Goal: Task Accomplishment & Management: Use online tool/utility

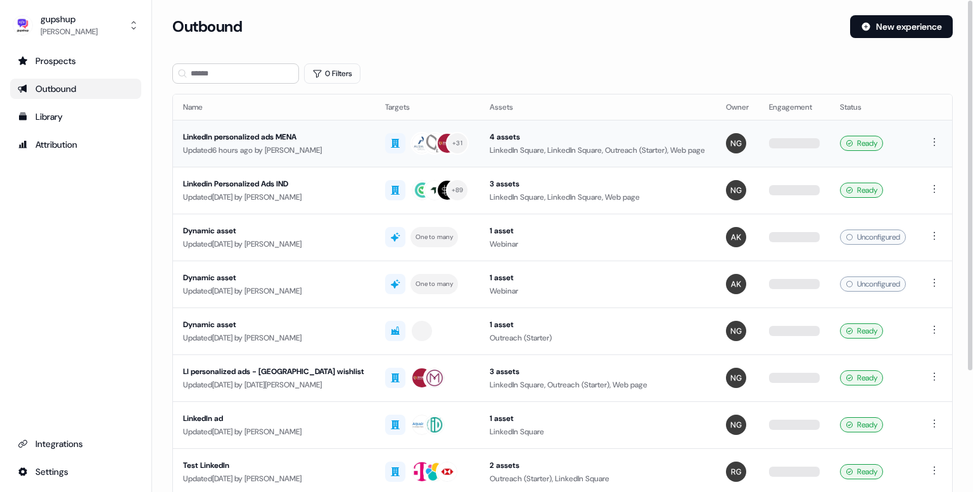
click at [277, 131] on div "LinkedIn personalized ads MENA" at bounding box center [274, 137] width 182 height 13
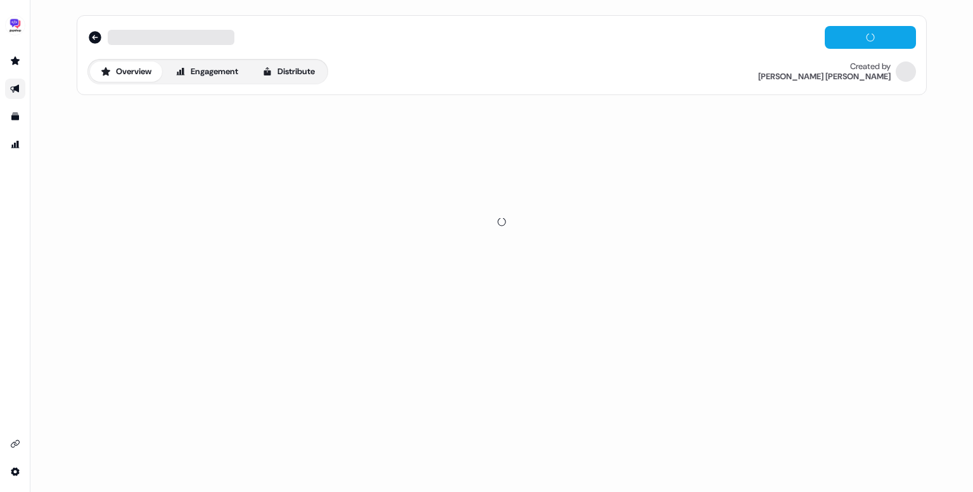
click at [302, 60] on div "Overview Engagement Distribute" at bounding box center [207, 71] width 241 height 25
click at [304, 71] on button "Distribute" at bounding box center [289, 71] width 74 height 20
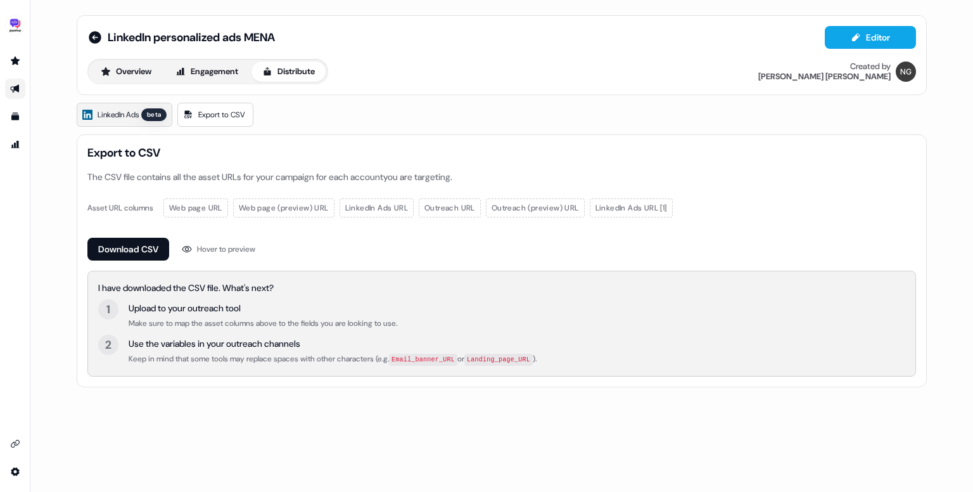
click at [120, 112] on span "LinkedIn Ads" at bounding box center [118, 114] width 41 height 13
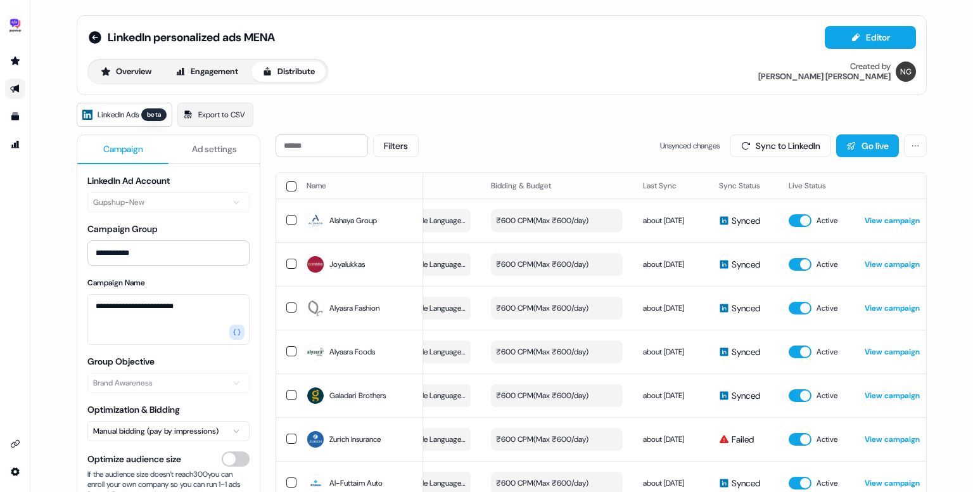
scroll to position [0, 350]
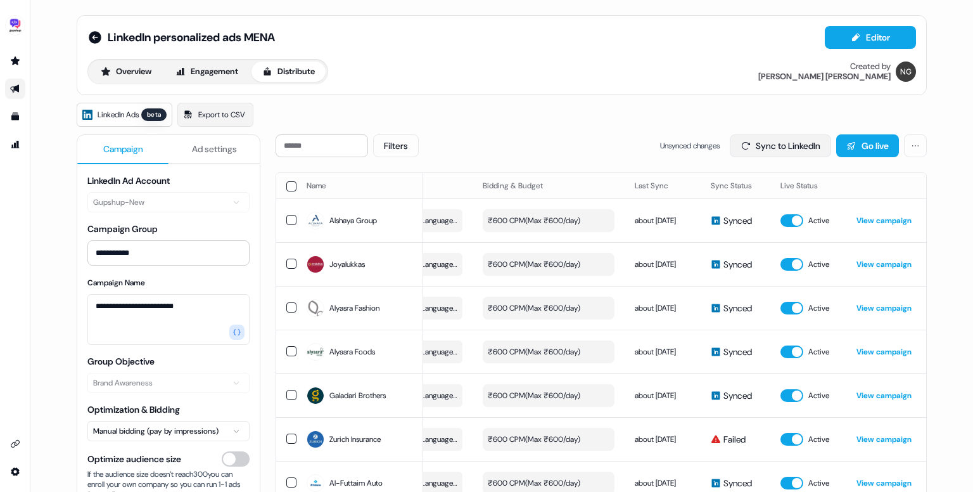
click at [760, 146] on button "Sync to LinkedIn" at bounding box center [780, 145] width 101 height 23
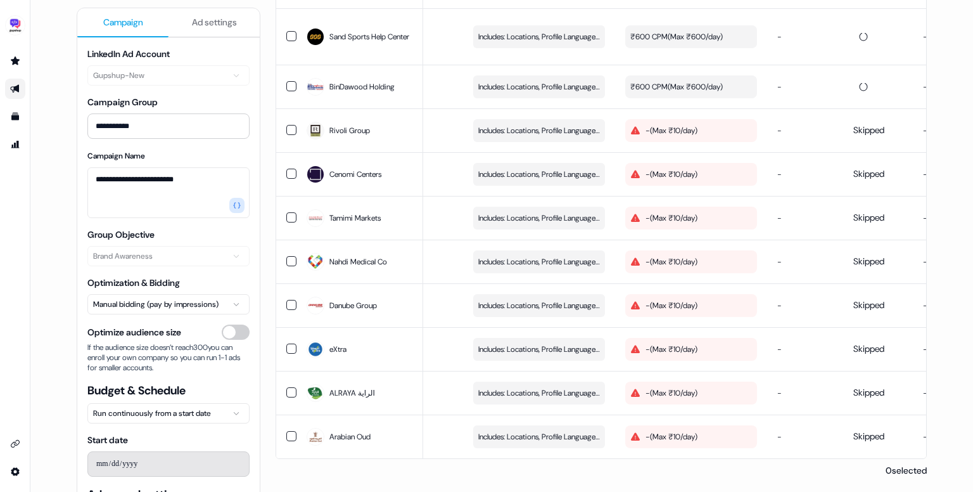
scroll to position [0, 210]
click at [287, 125] on button "button" at bounding box center [291, 130] width 10 height 10
click at [291, 169] on button "button" at bounding box center [291, 174] width 10 height 10
click at [290, 212] on button "button" at bounding box center [291, 217] width 10 height 10
click at [291, 252] on td at bounding box center [286, 262] width 20 height 44
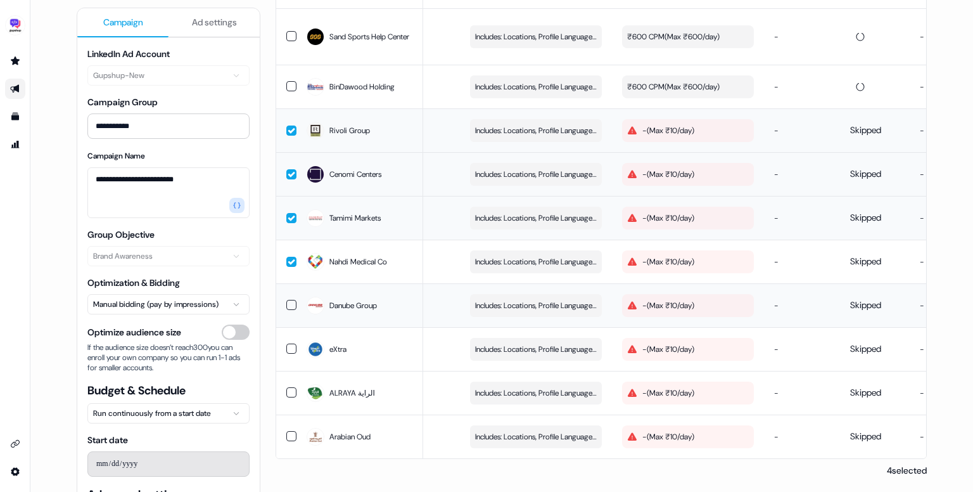
click at [289, 300] on button "button" at bounding box center [291, 305] width 10 height 10
click at [289, 343] on button "button" at bounding box center [291, 348] width 10 height 10
click at [289, 388] on button "button" at bounding box center [291, 392] width 10 height 10
click at [288, 433] on button "button" at bounding box center [291, 436] width 10 height 10
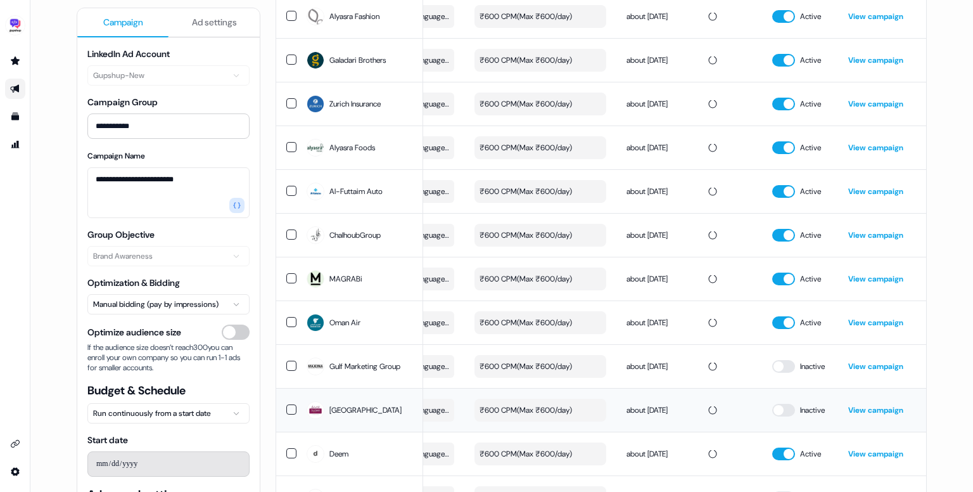
scroll to position [293, 0]
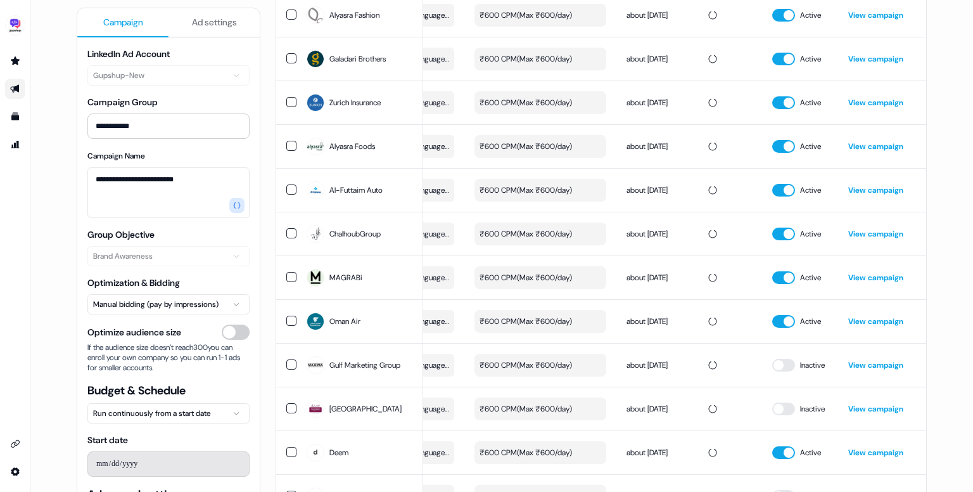
click at [950, 280] on div "**********" at bounding box center [501, 246] width 943 height 492
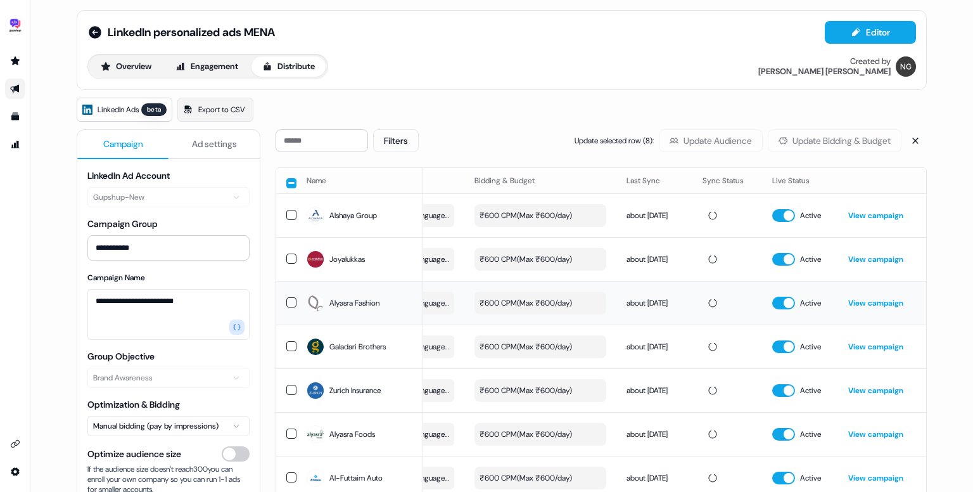
scroll to position [5, 0]
click at [87, 26] on icon at bounding box center [94, 32] width 15 height 15
click at [92, 31] on icon at bounding box center [94, 32] width 15 height 15
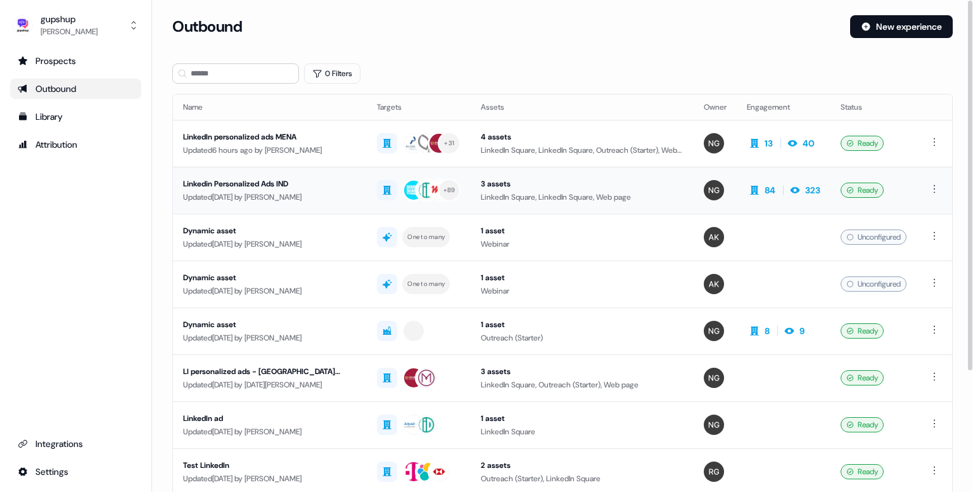
click at [269, 181] on div "Linkedin Personalized Ads IND" at bounding box center [270, 183] width 174 height 13
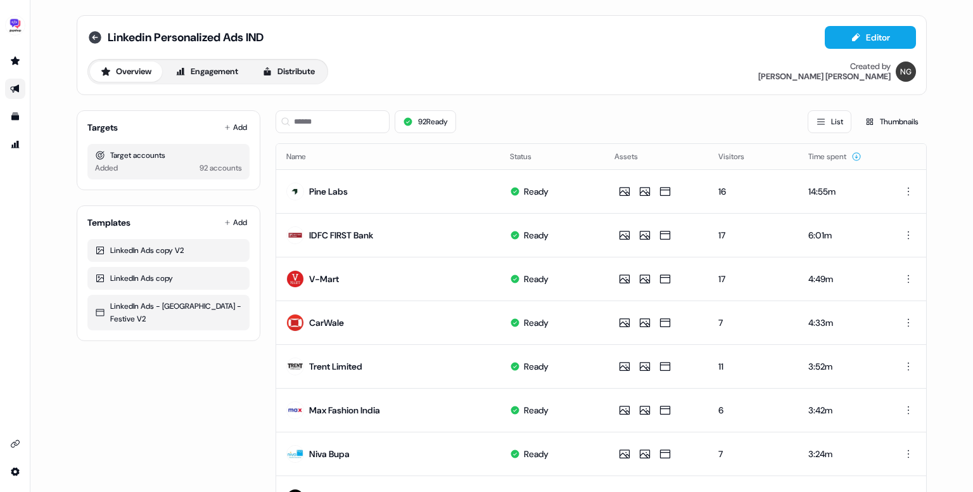
click at [99, 37] on icon at bounding box center [94, 37] width 15 height 15
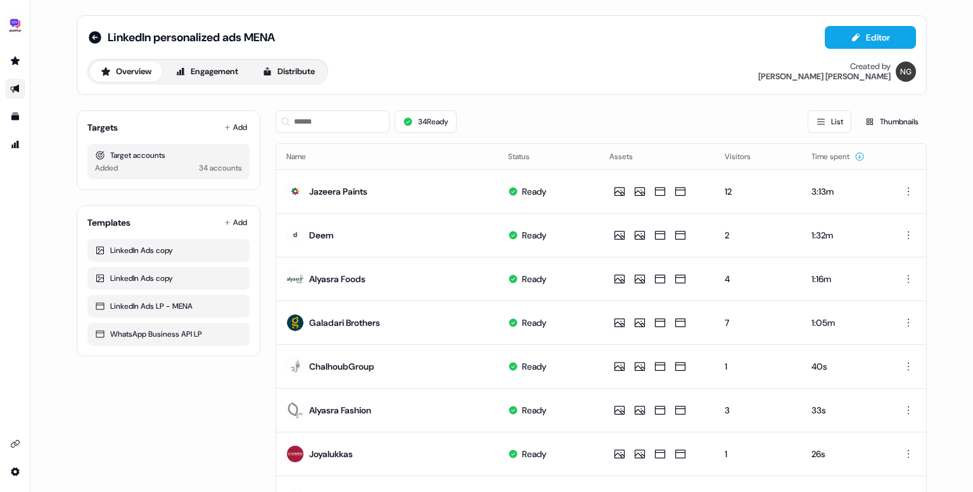
click at [262, 82] on div "Overview Engagement Distribute" at bounding box center [207, 71] width 241 height 25
click at [271, 74] on icon at bounding box center [267, 71] width 7 height 8
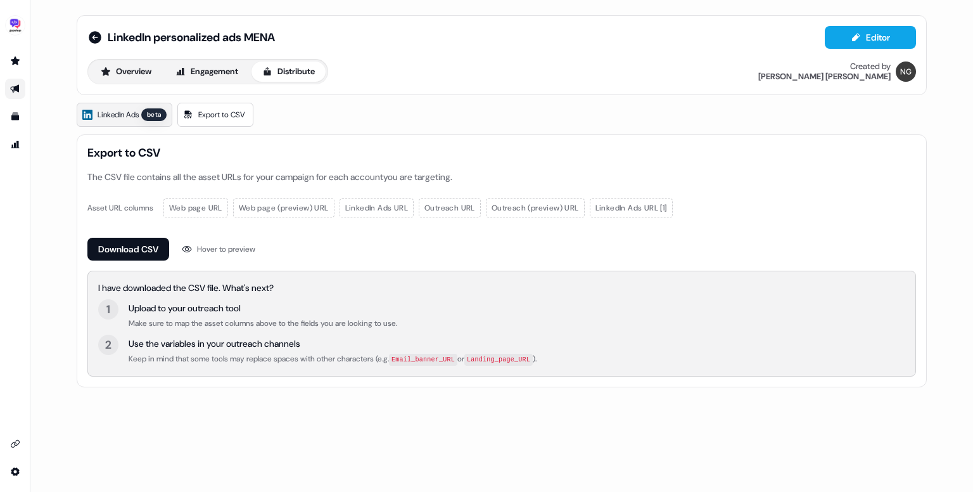
click at [103, 117] on span "LinkedIn Ads" at bounding box center [118, 114] width 41 height 13
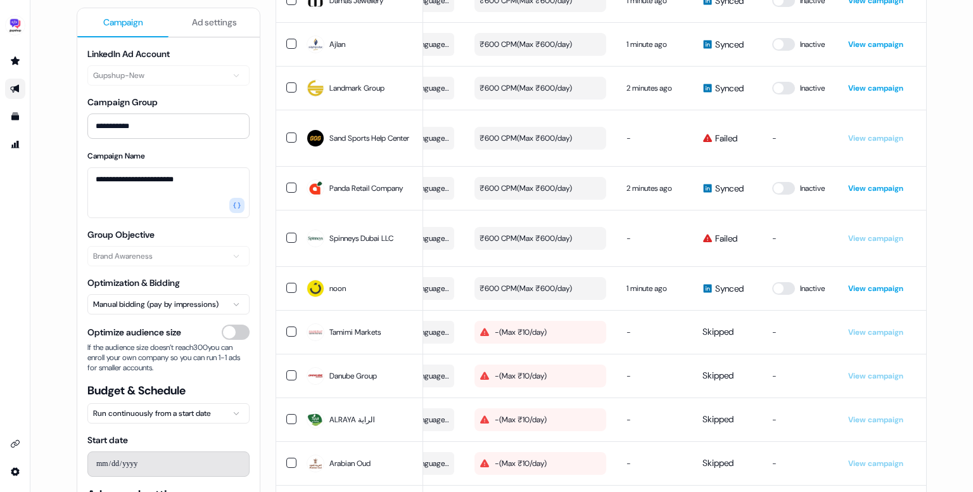
scroll to position [1062, 0]
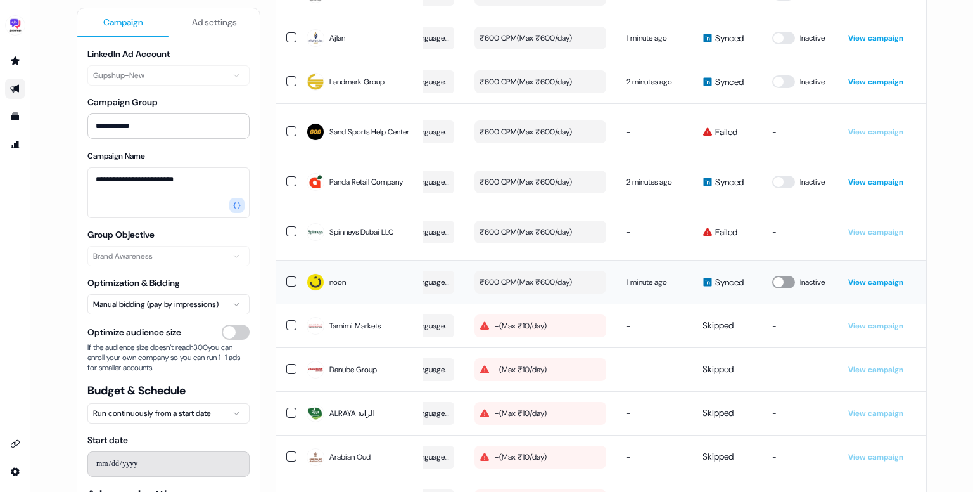
click at [773, 288] on button "button" at bounding box center [783, 282] width 23 height 13
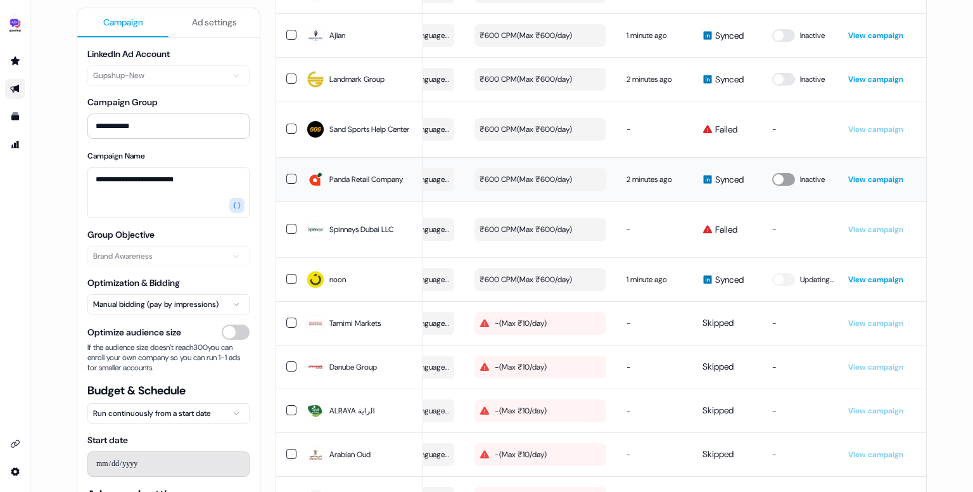
click at [781, 186] on button "button" at bounding box center [783, 179] width 23 height 13
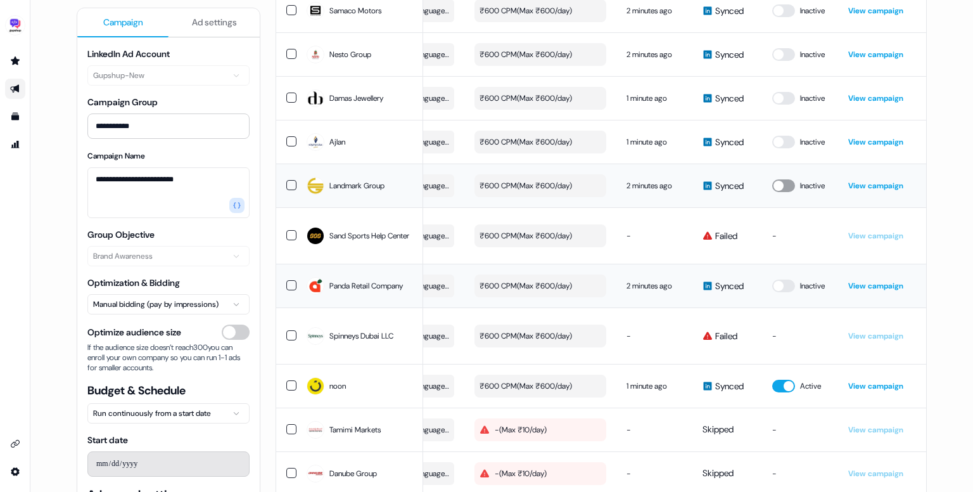
scroll to position [950, 0]
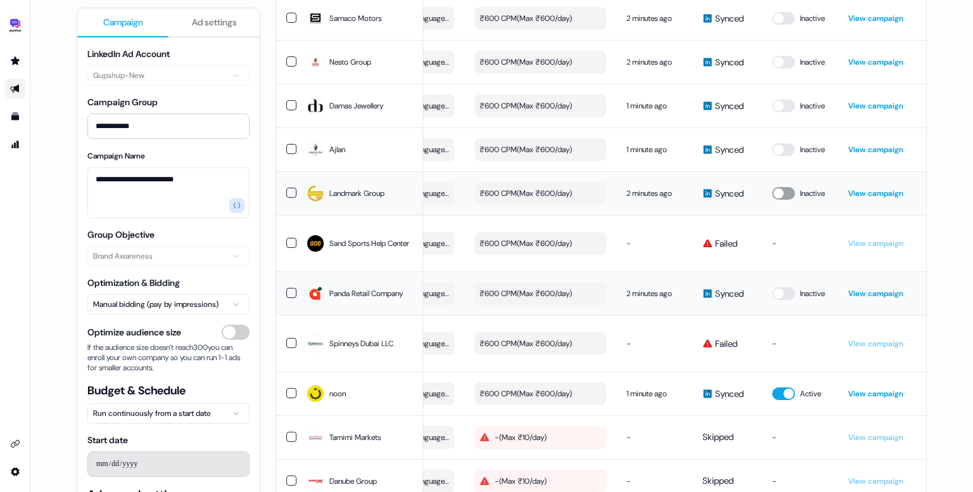
click at [781, 200] on button "button" at bounding box center [783, 193] width 23 height 13
click at [780, 156] on button "button" at bounding box center [783, 149] width 23 height 13
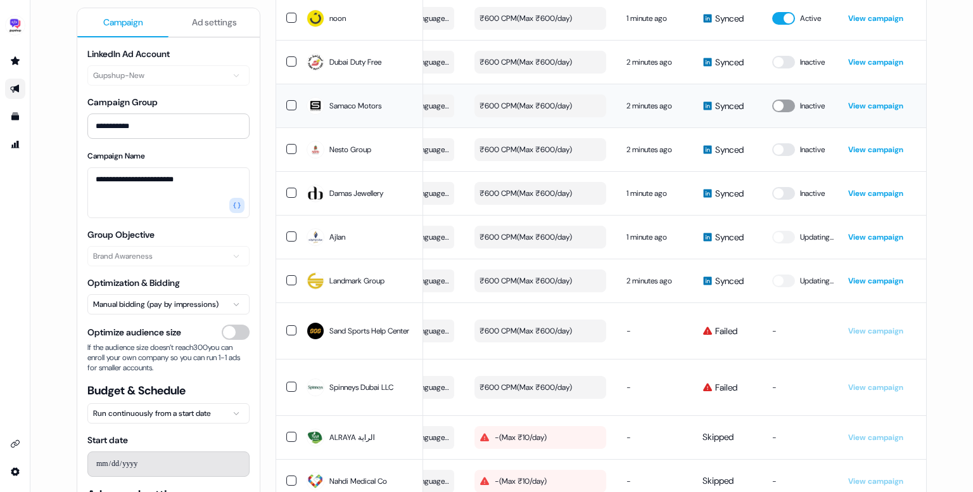
click at [783, 112] on button "button" at bounding box center [783, 105] width 23 height 13
click at [780, 67] on button "button" at bounding box center [783, 62] width 23 height 13
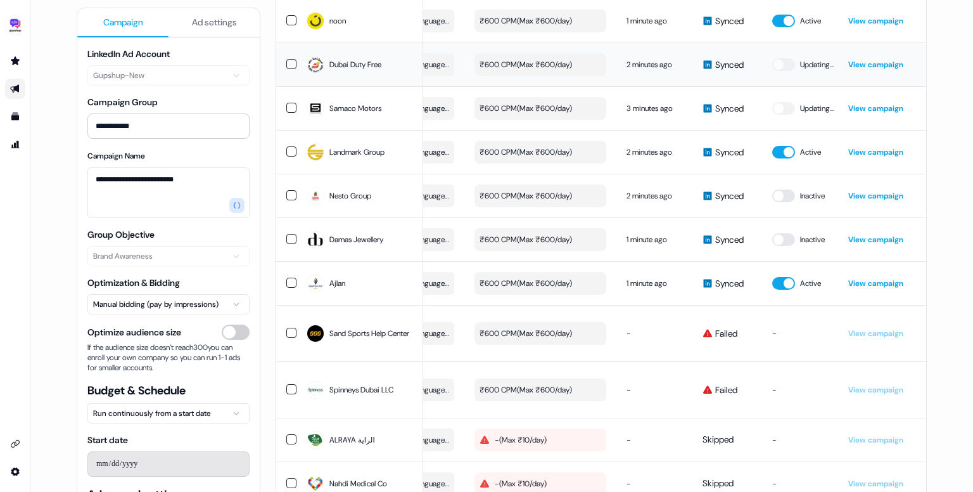
scroll to position [930, 0]
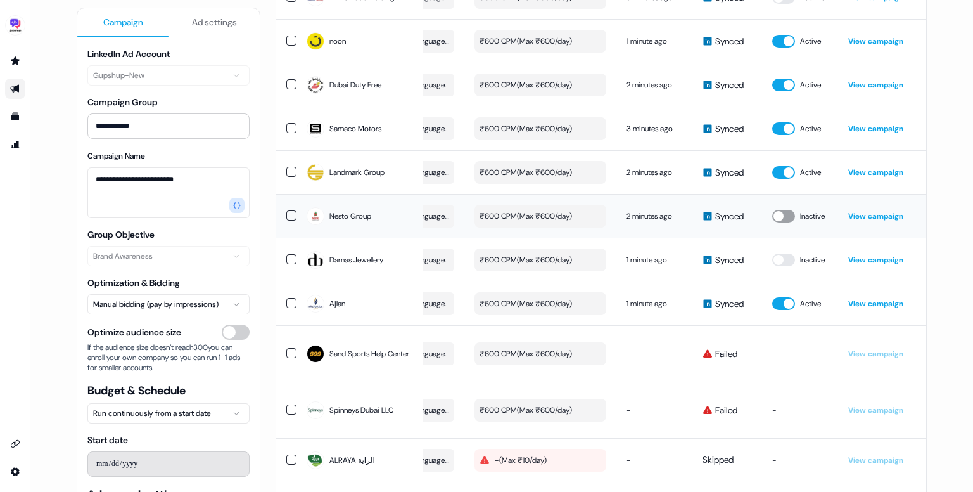
click at [783, 222] on button "button" at bounding box center [783, 216] width 23 height 13
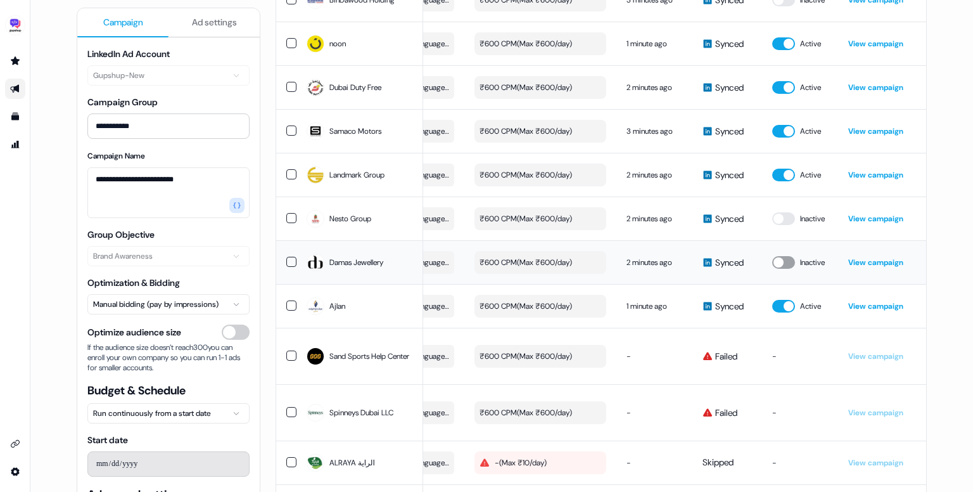
click at [780, 269] on button "button" at bounding box center [783, 262] width 23 height 13
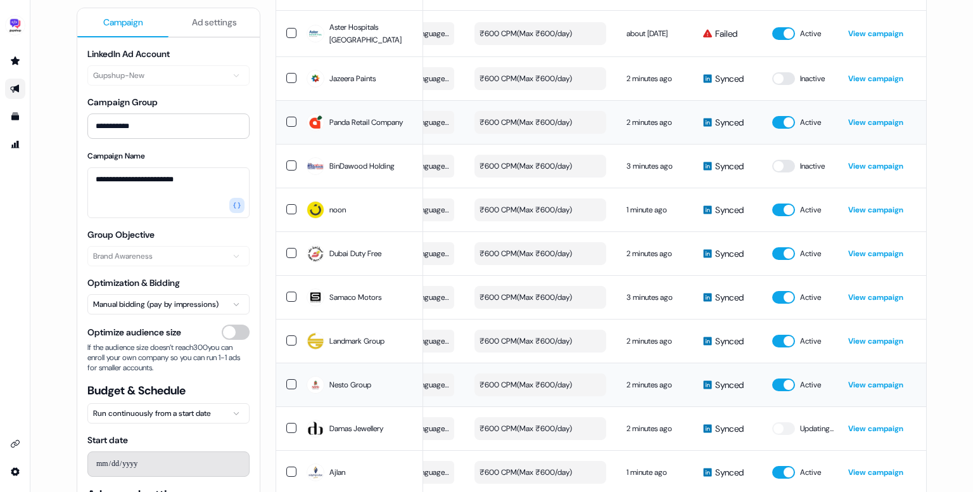
scroll to position [760, 0]
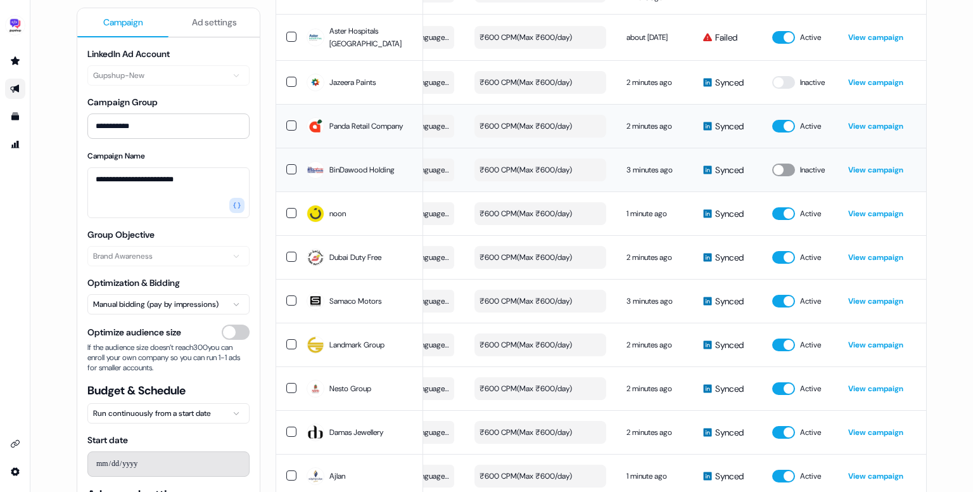
click at [781, 176] on button "button" at bounding box center [783, 169] width 23 height 13
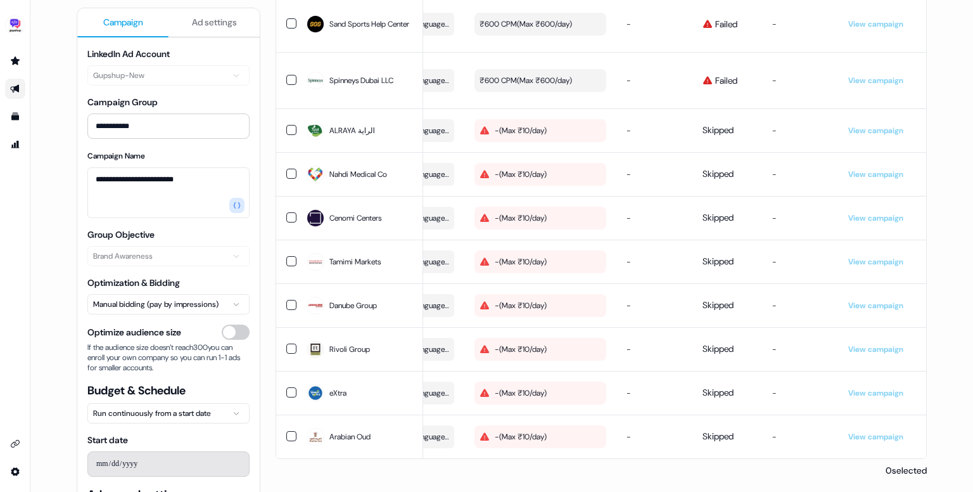
scroll to position [1284, 0]
click at [291, 125] on button "button" at bounding box center [291, 130] width 10 height 10
click at [291, 169] on button "button" at bounding box center [291, 174] width 10 height 10
click at [288, 206] on td at bounding box center [286, 218] width 20 height 44
click at [288, 256] on button "button" at bounding box center [291, 261] width 10 height 10
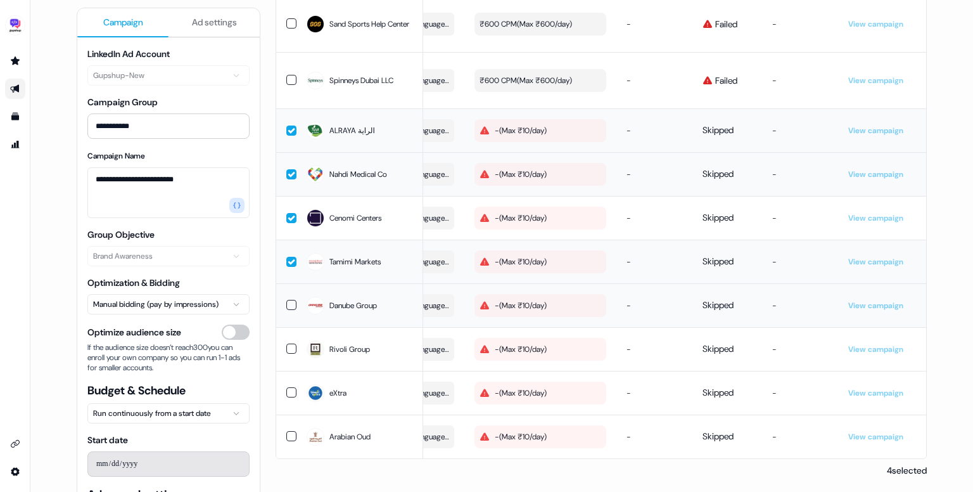
click at [291, 300] on button "button" at bounding box center [291, 305] width 10 height 10
click at [292, 343] on button "button" at bounding box center [291, 348] width 10 height 10
click at [289, 387] on button "button" at bounding box center [291, 392] width 10 height 10
click at [288, 431] on button "button" at bounding box center [291, 436] width 10 height 10
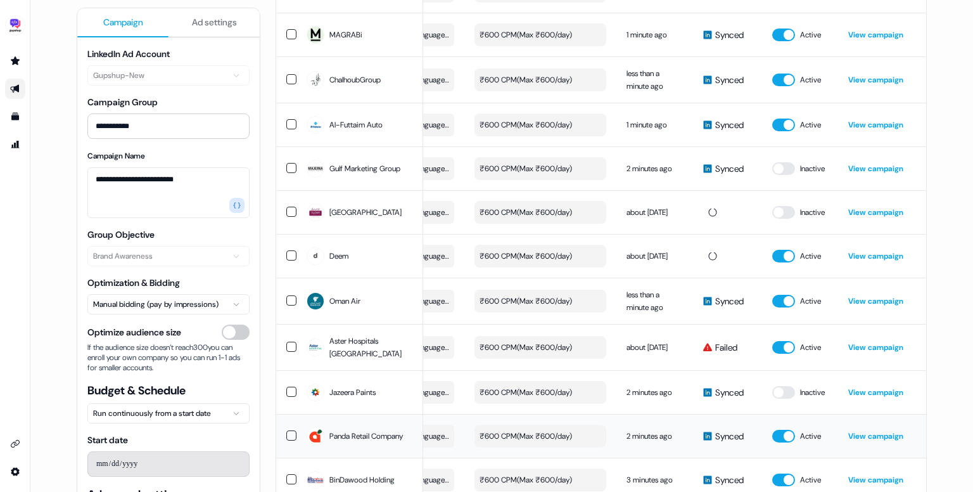
scroll to position [0, 0]
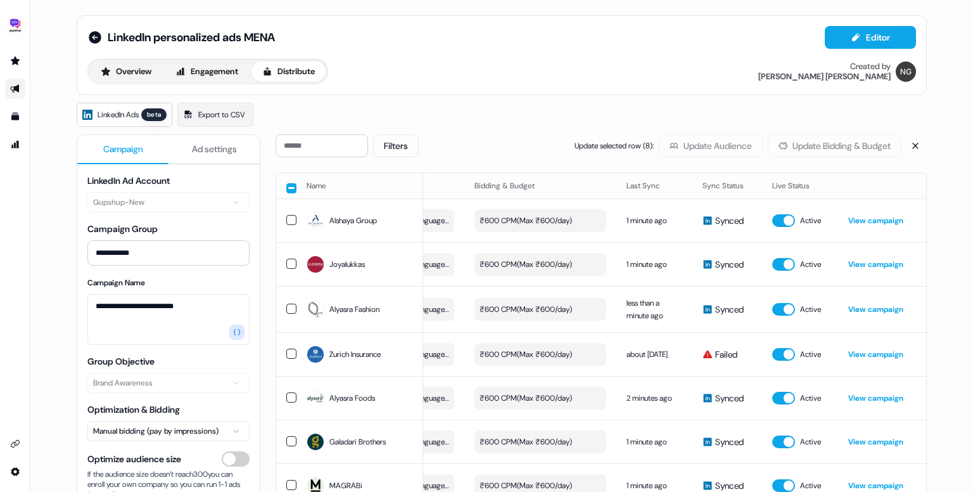
click at [719, 153] on div "Update selected row ( 8 ): Update Audience Update Bidding & Budget" at bounding box center [738, 145] width 327 height 23
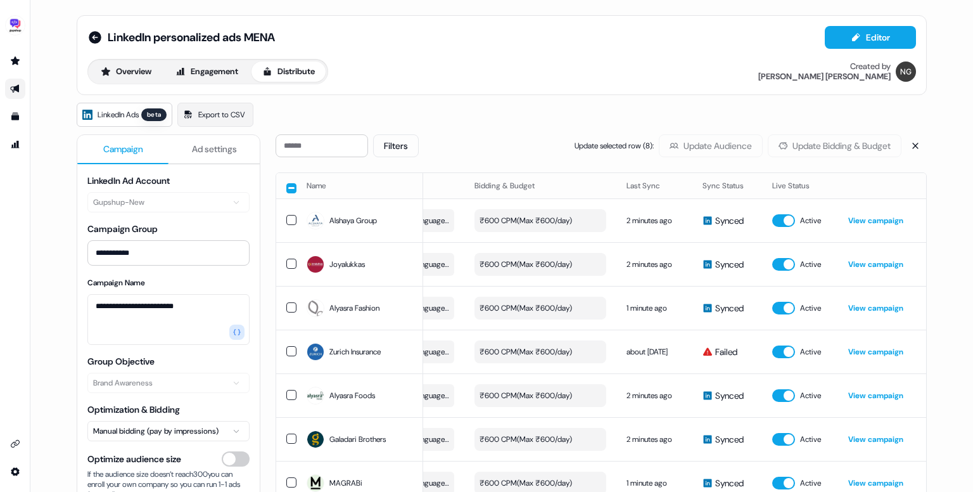
click at [720, 154] on div "Update selected row ( 8 ): Update Audience Update Bidding & Budget" at bounding box center [738, 145] width 327 height 23
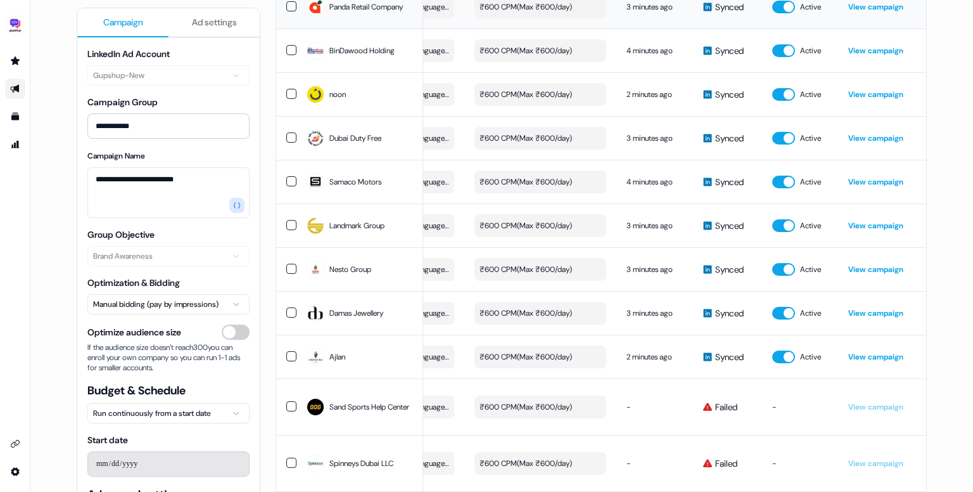
scroll to position [877, 0]
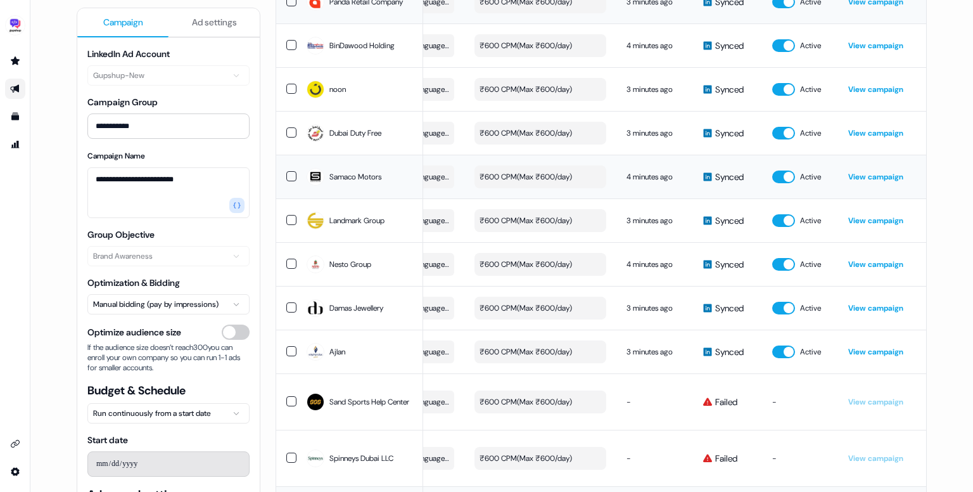
click at [884, 177] on link "View campaign" at bounding box center [875, 177] width 55 height 10
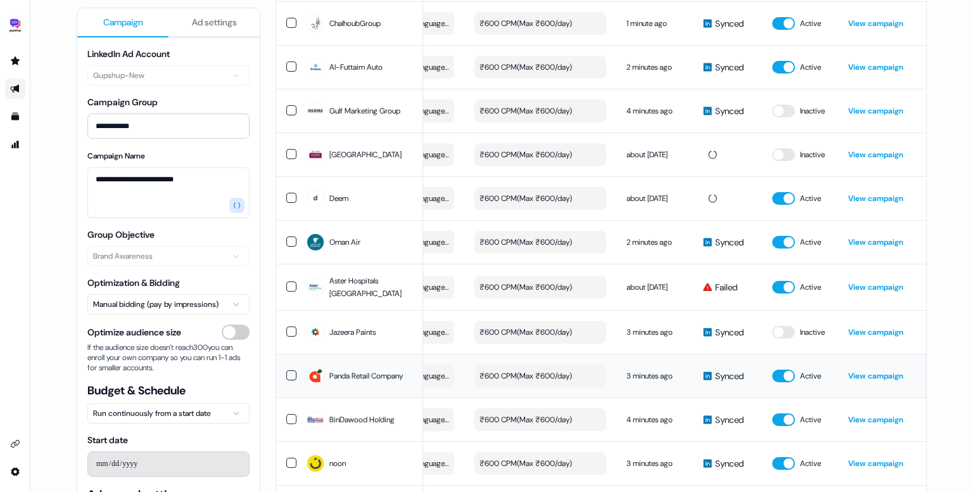
scroll to position [502, 0]
click at [781, 200] on button "button" at bounding box center [783, 199] width 23 height 13
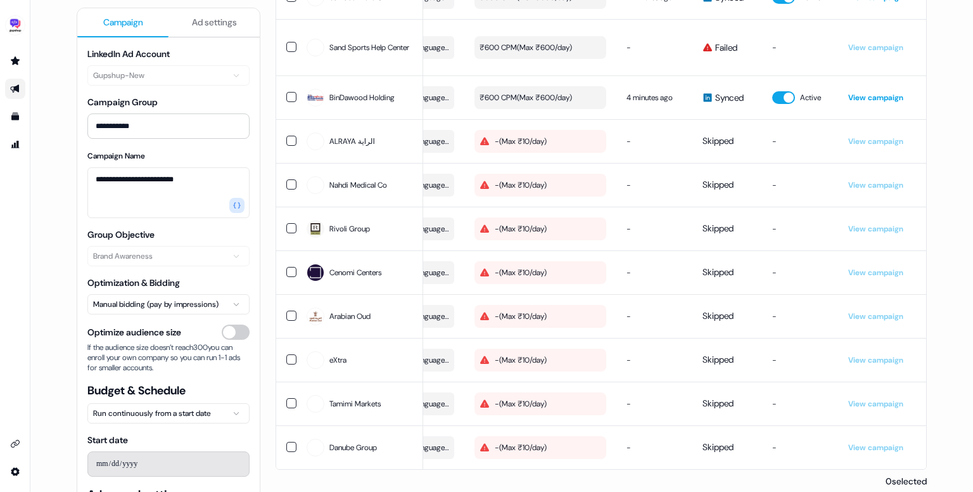
scroll to position [1271, 0]
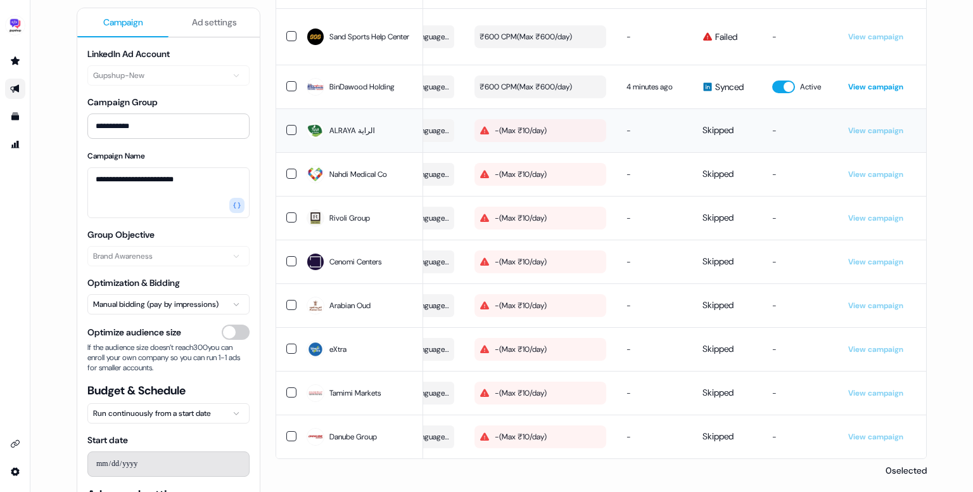
click at [292, 125] on button "button" at bounding box center [291, 130] width 10 height 10
click at [289, 169] on button "button" at bounding box center [291, 174] width 10 height 10
click at [289, 212] on button "button" at bounding box center [291, 217] width 10 height 10
click at [290, 240] on td at bounding box center [286, 262] width 20 height 44
click at [290, 300] on button "button" at bounding box center [291, 305] width 10 height 10
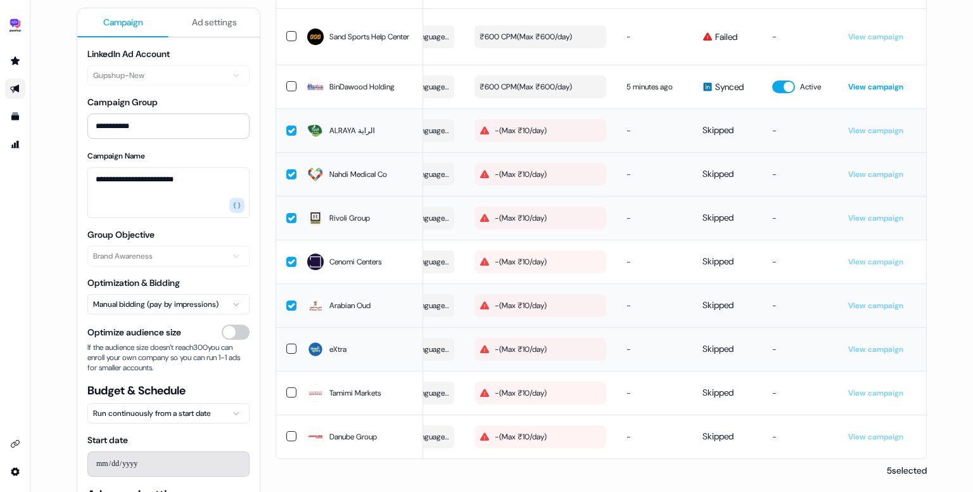
click at [286, 343] on button "button" at bounding box center [291, 348] width 10 height 10
click at [335, 381] on div "Tamimi Markets" at bounding box center [360, 392] width 106 height 23
click at [359, 419] on td "Danube Group" at bounding box center [360, 436] width 127 height 44
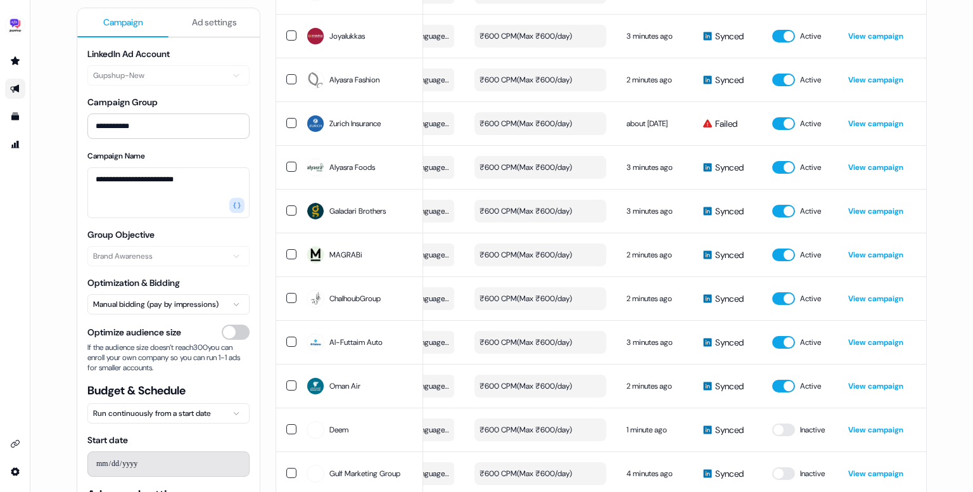
scroll to position [0, 0]
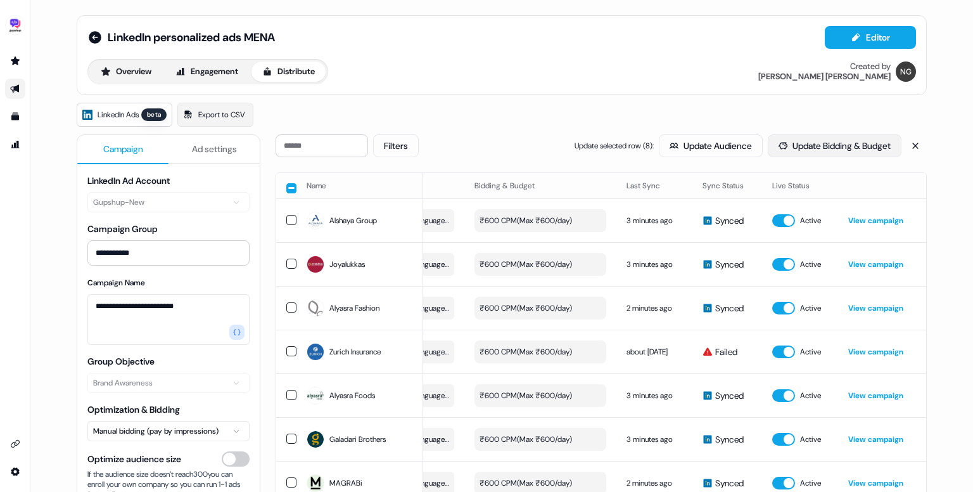
click at [811, 143] on button "Update Bidding & Budget" at bounding box center [835, 145] width 134 height 23
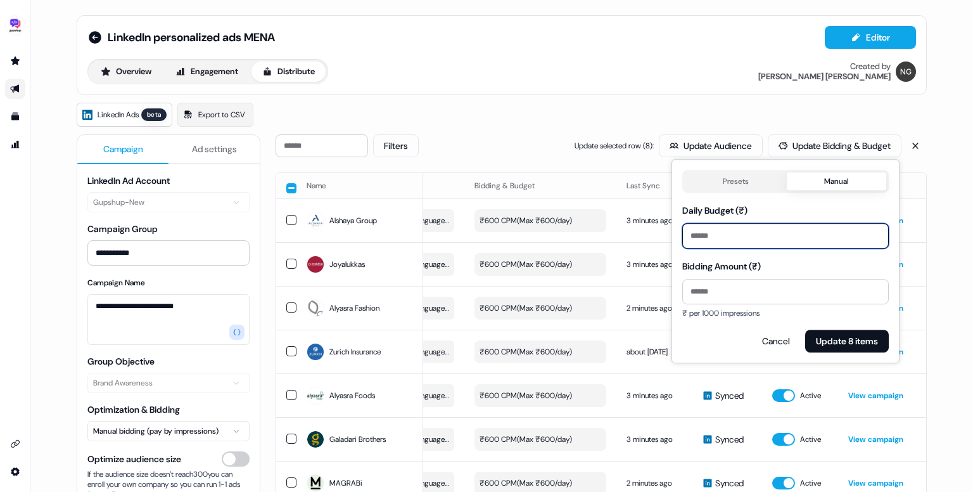
click at [720, 235] on input "**" at bounding box center [785, 235] width 207 height 25
drag, startPoint x: 720, startPoint y: 235, endPoint x: 644, endPoint y: 232, distance: 76.1
click at [644, 232] on body "**********" at bounding box center [486, 246] width 973 height 492
type input "*"
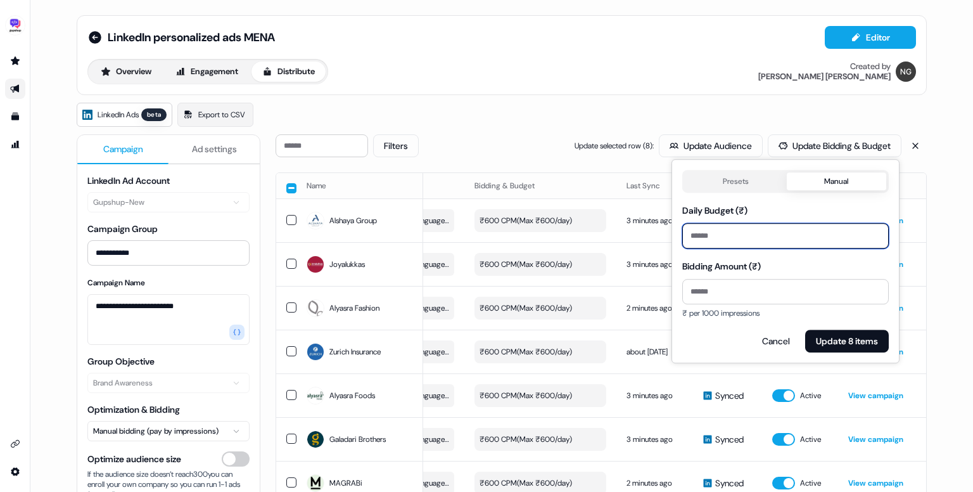
type input "***"
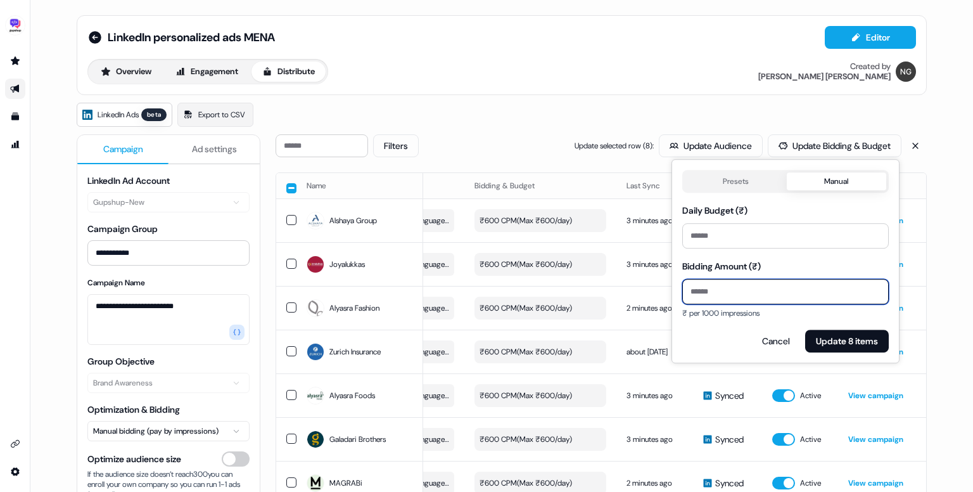
click at [762, 293] on input "Bidding Amount (₹)" at bounding box center [785, 291] width 207 height 25
type input "***"
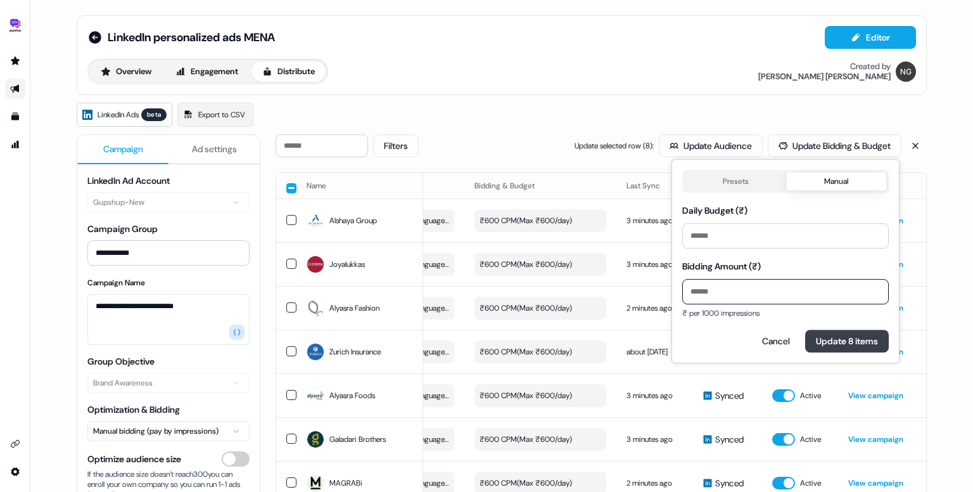
click at [840, 342] on button "Update 8 items" at bounding box center [847, 340] width 84 height 23
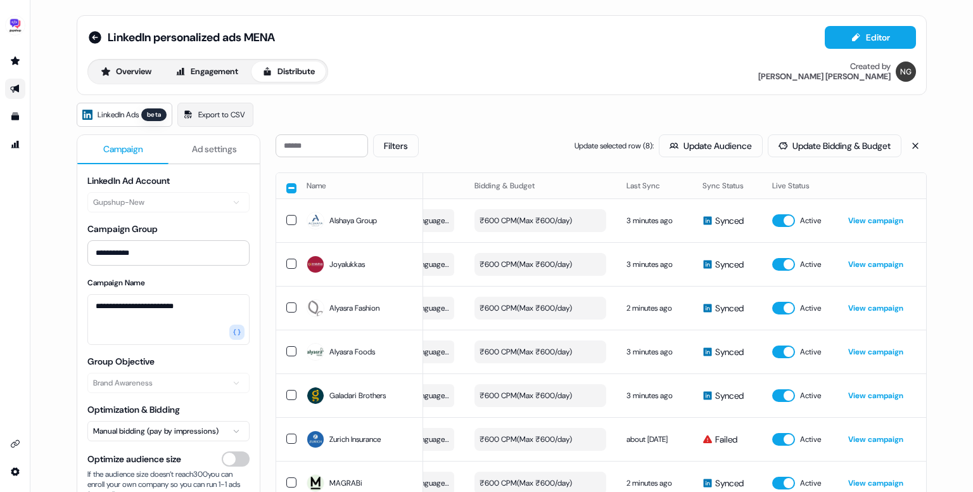
click at [286, 191] on button "button" at bounding box center [291, 188] width 10 height 10
click at [297, 186] on th "Name" at bounding box center [360, 185] width 127 height 25
click at [288, 184] on button "button" at bounding box center [291, 187] width 10 height 10
click at [789, 140] on button "Sync to LinkedIn" at bounding box center [780, 145] width 101 height 23
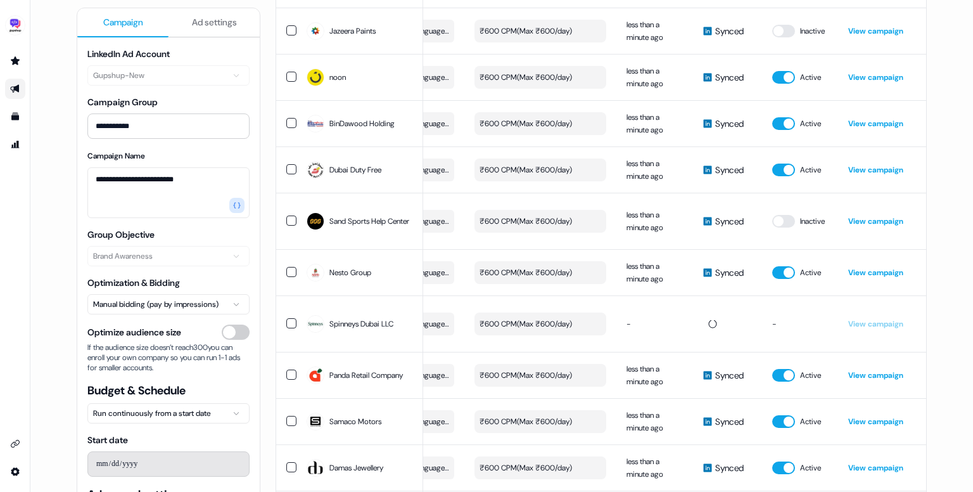
scroll to position [812, 0]
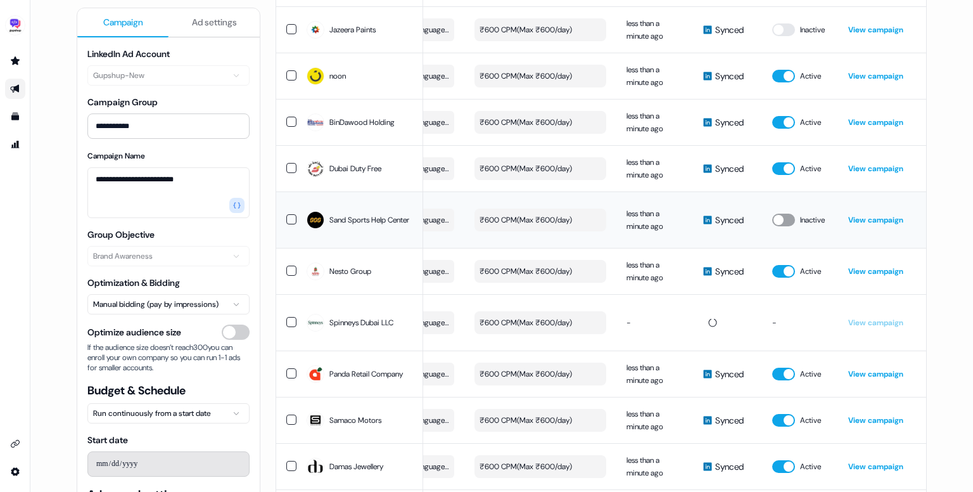
click at [789, 224] on button "button" at bounding box center [783, 220] width 23 height 13
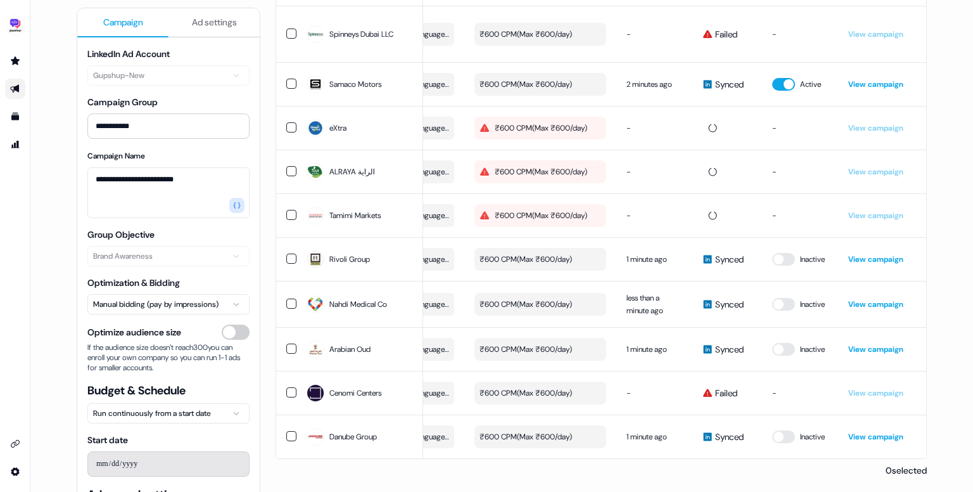
scroll to position [1274, 0]
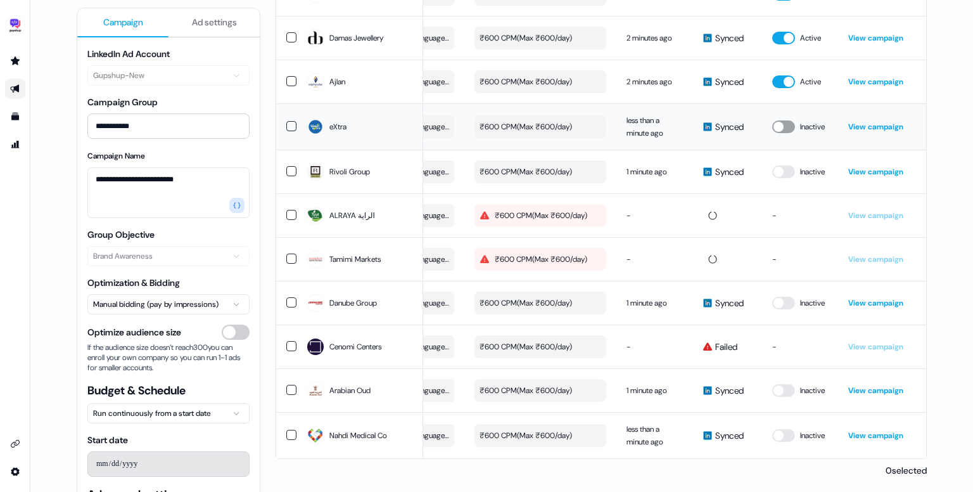
click at [788, 121] on button "button" at bounding box center [783, 126] width 23 height 13
click at [782, 167] on button "button" at bounding box center [783, 171] width 23 height 13
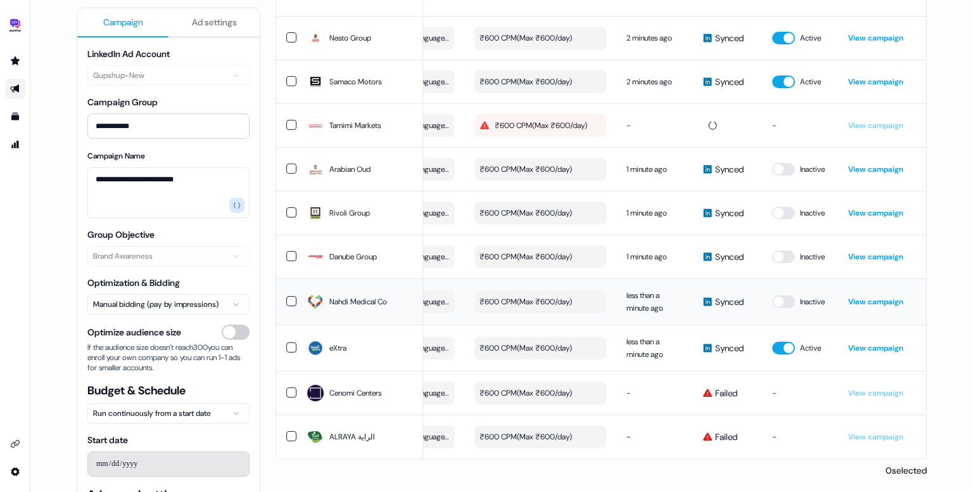
click at [786, 297] on td "Inactive" at bounding box center [800, 301] width 76 height 46
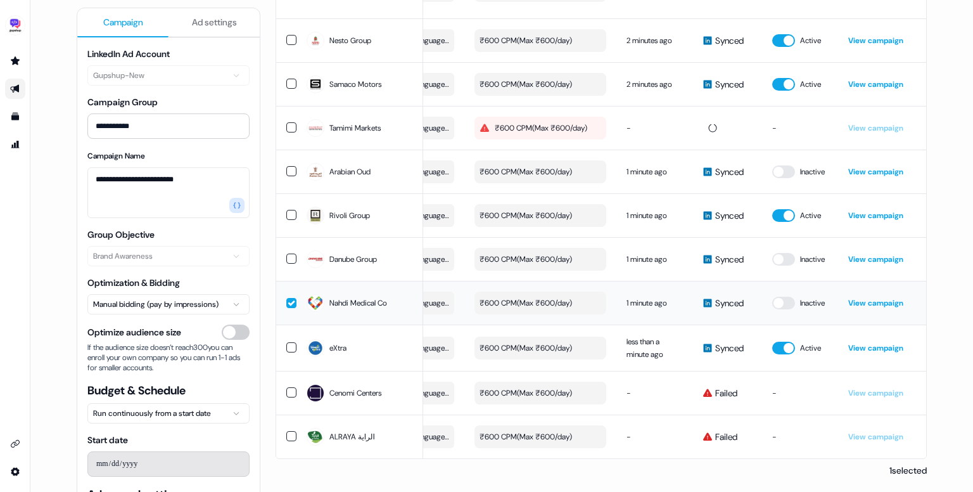
scroll to position [1266, 0]
click at [786, 297] on button "button" at bounding box center [783, 303] width 23 height 13
click at [784, 253] on button "button" at bounding box center [783, 259] width 23 height 13
click at [784, 165] on button "button" at bounding box center [783, 171] width 23 height 13
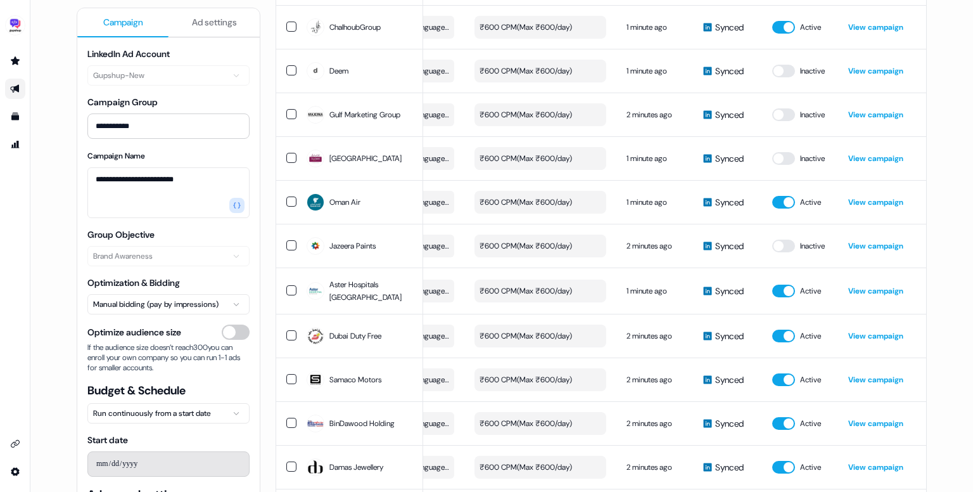
scroll to position [0, 0]
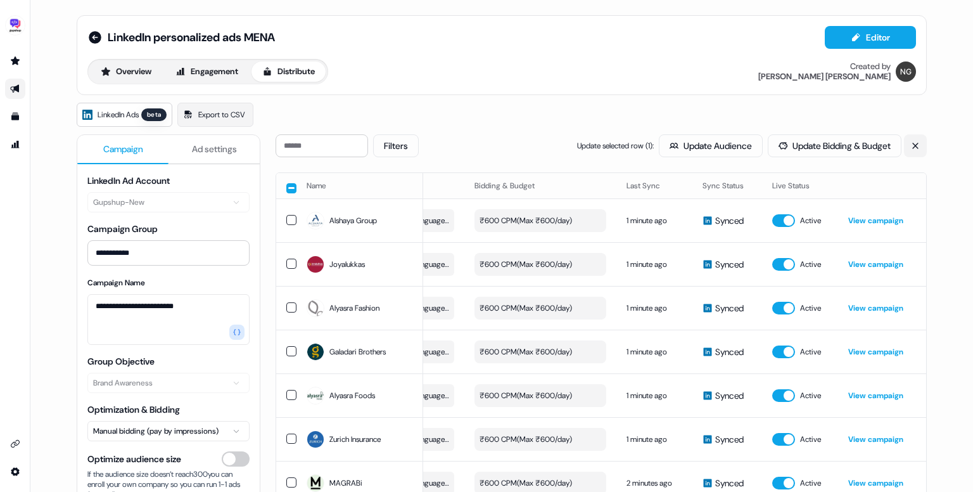
click at [912, 141] on icon at bounding box center [915, 145] width 9 height 9
click at [796, 142] on button "Sync to LinkedIn" at bounding box center [780, 145] width 101 height 23
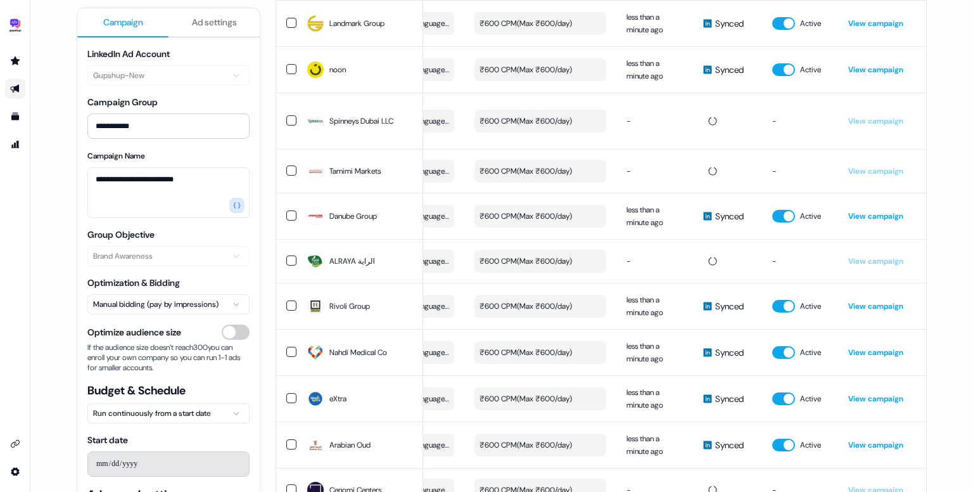
scroll to position [1334, 0]
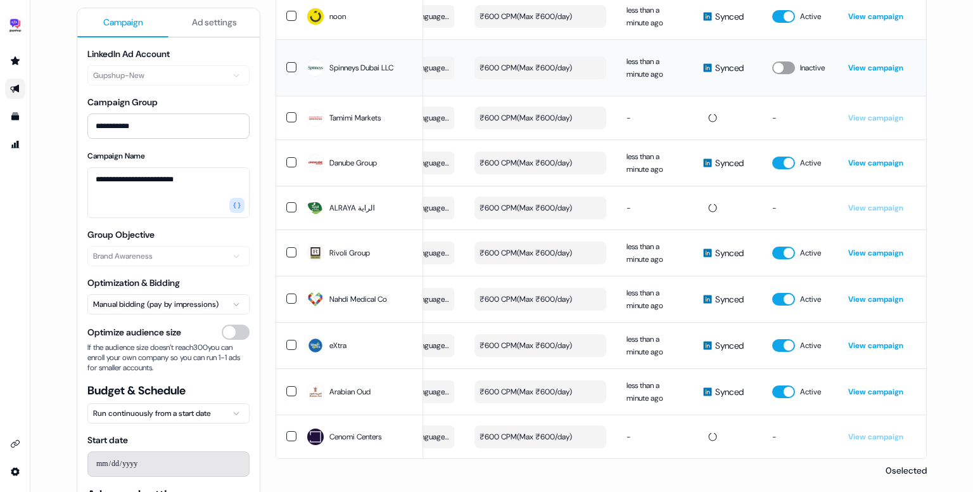
click at [789, 61] on button "button" at bounding box center [783, 67] width 23 height 13
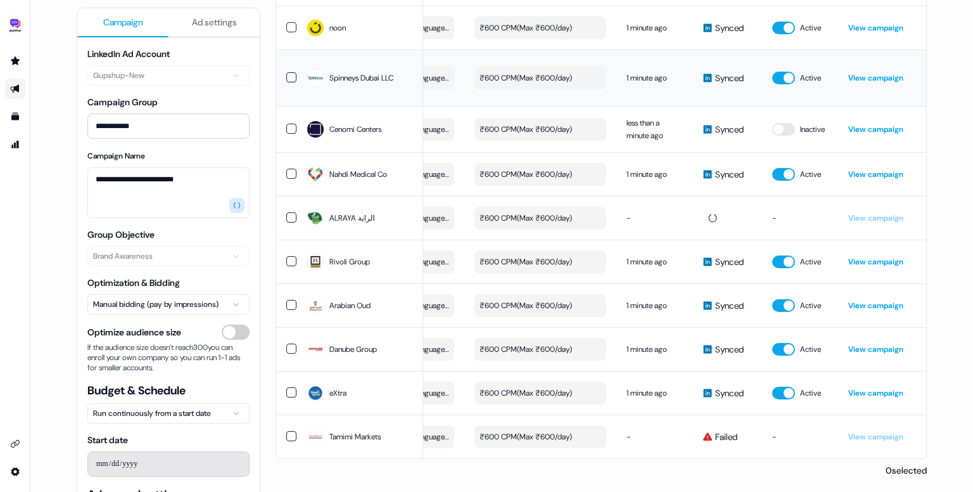
scroll to position [1266, 0]
click at [790, 123] on button "button" at bounding box center [783, 129] width 23 height 13
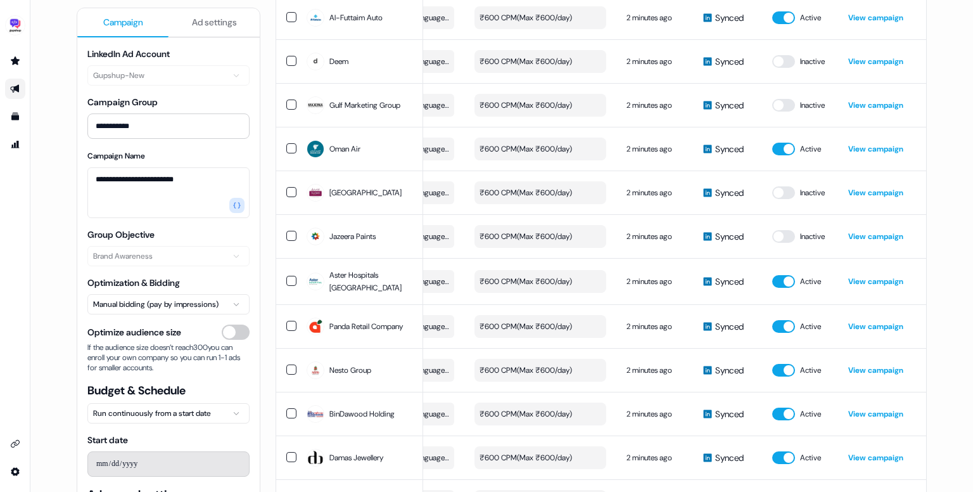
scroll to position [0, 0]
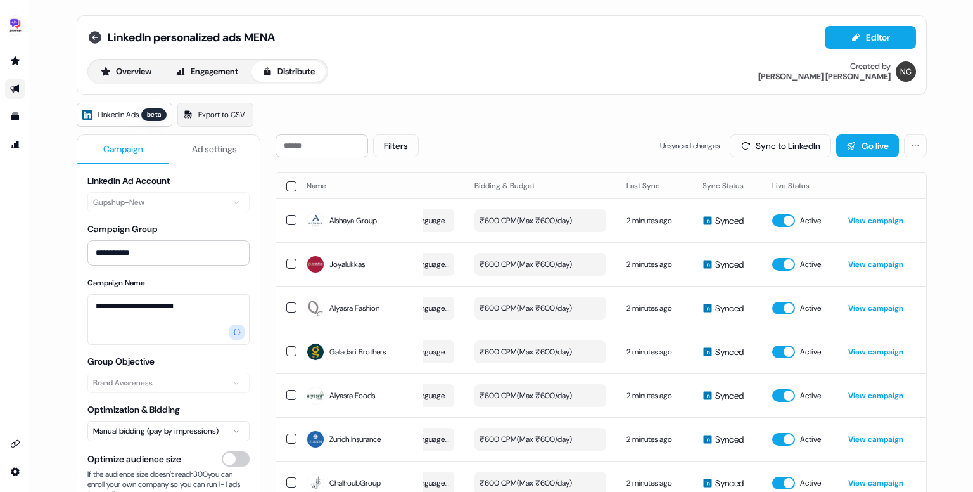
click at [98, 38] on icon at bounding box center [95, 37] width 13 height 13
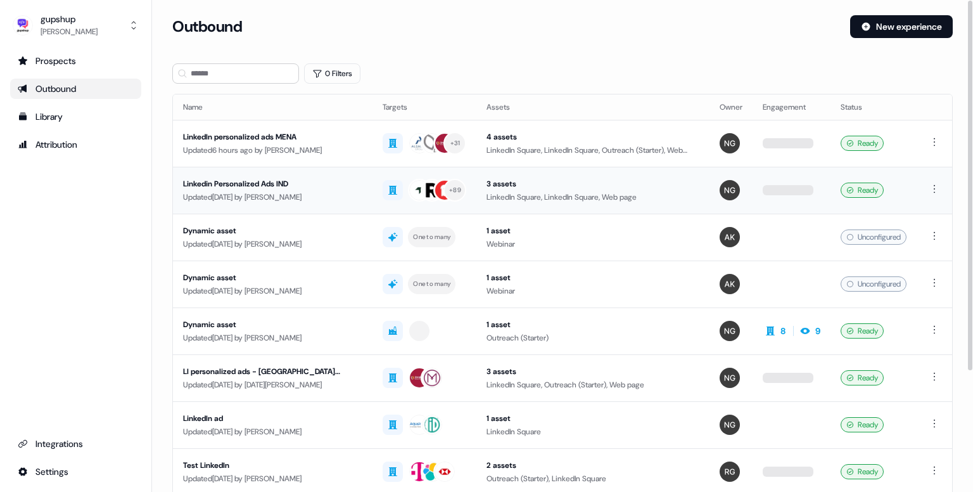
click at [242, 201] on div "Updated 6 days ago by Nikunj Gupta" at bounding box center [272, 197] width 179 height 13
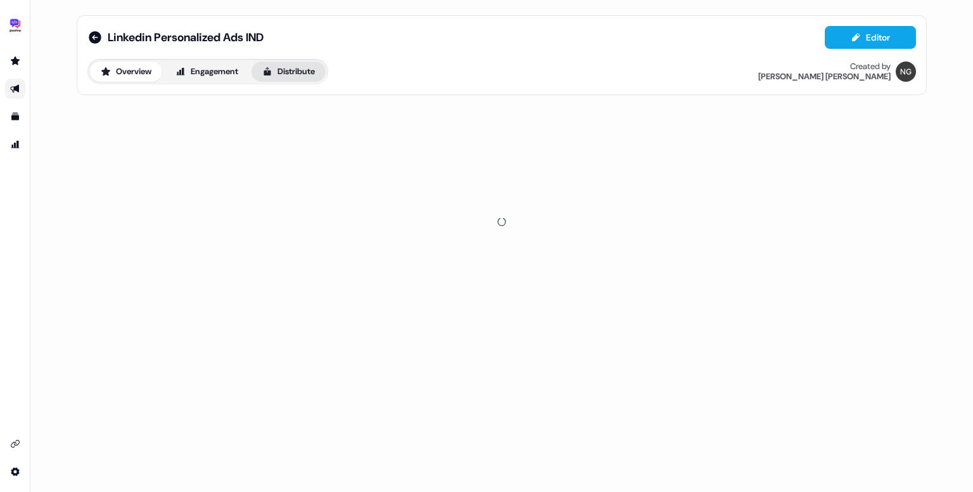
click at [317, 61] on button "Distribute" at bounding box center [289, 71] width 74 height 20
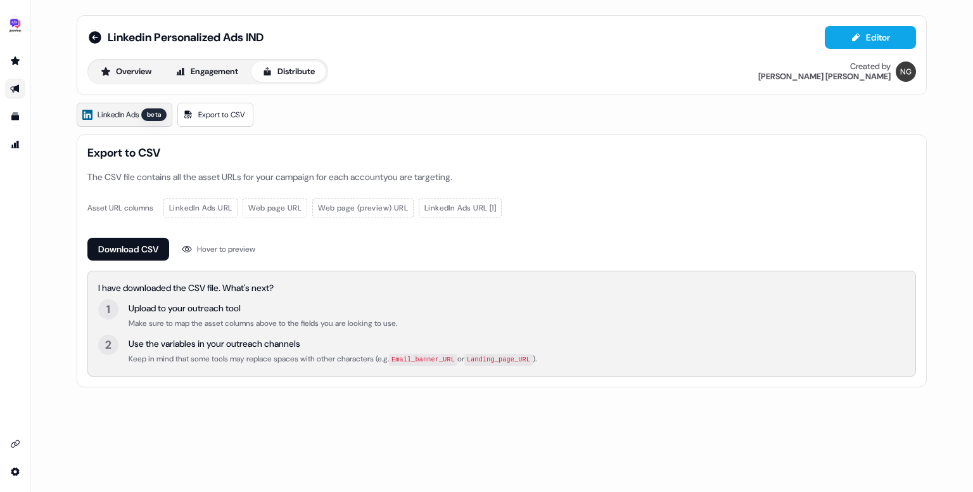
click at [131, 115] on span "LinkedIn Ads" at bounding box center [118, 114] width 41 height 13
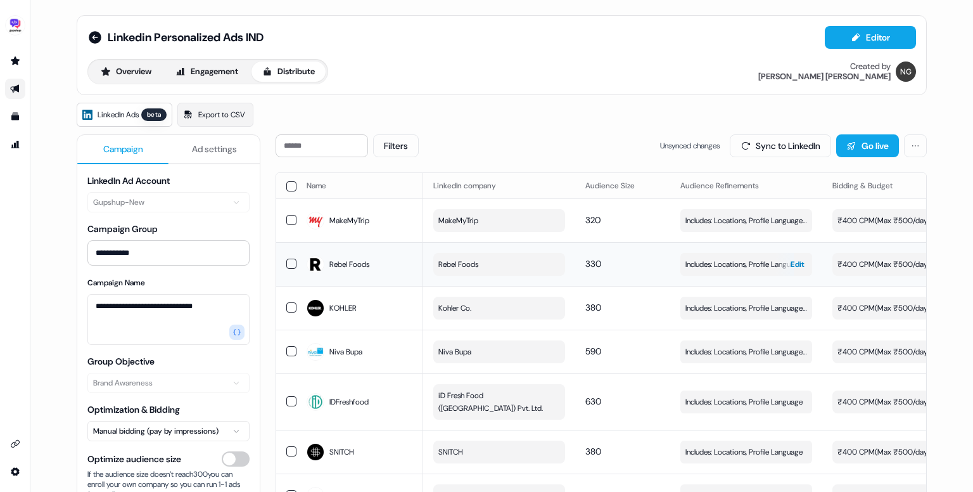
drag, startPoint x: 770, startPoint y: 140, endPoint x: 779, endPoint y: 265, distance: 125.1
click at [770, 140] on button "Sync to LinkedIn" at bounding box center [780, 145] width 101 height 23
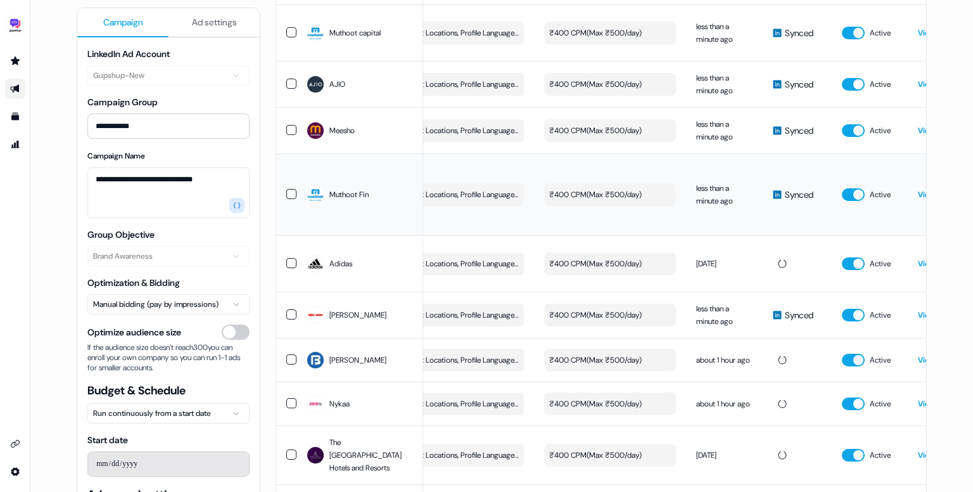
scroll to position [0, 358]
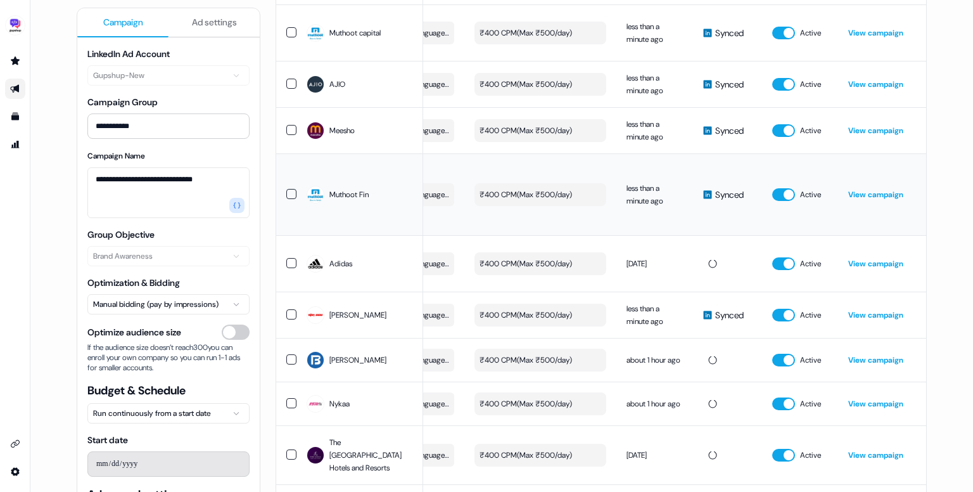
click at [864, 198] on link "View campaign" at bounding box center [875, 194] width 55 height 10
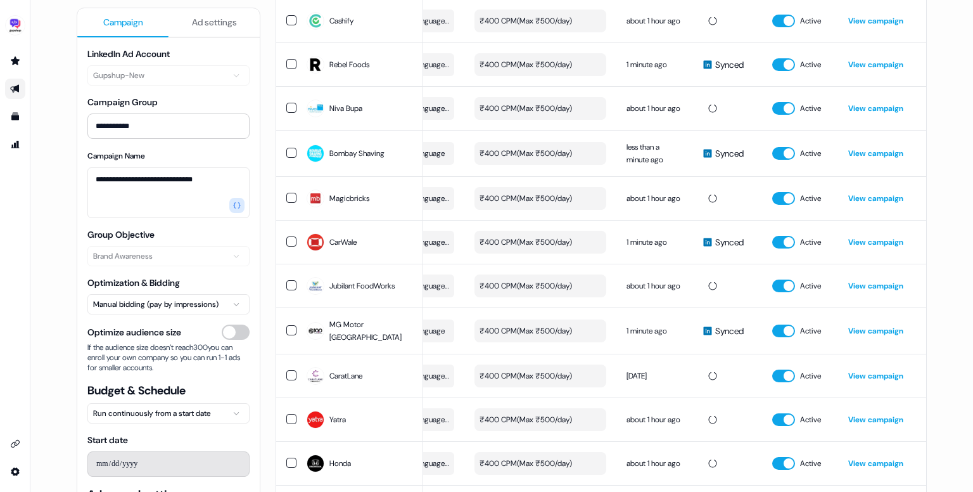
scroll to position [497, 0]
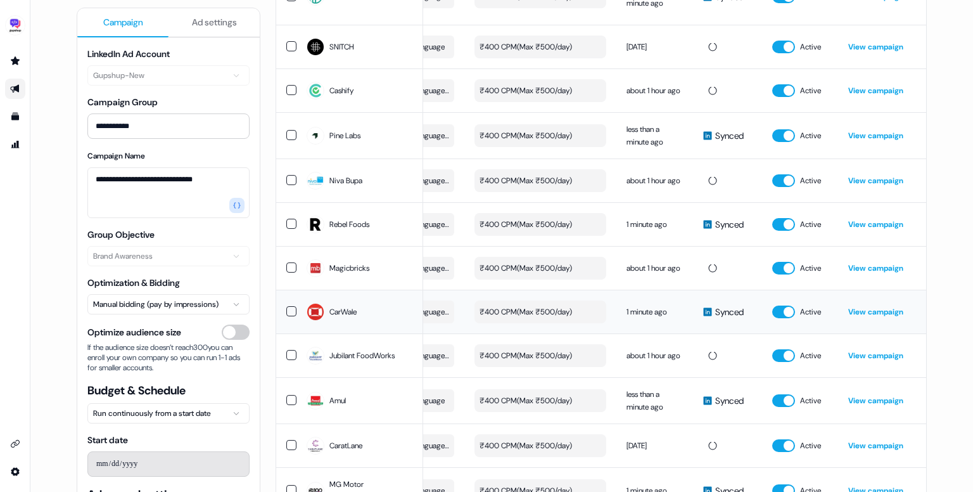
click at [873, 307] on link "View campaign" at bounding box center [875, 312] width 55 height 10
